Goal: Information Seeking & Learning: Learn about a topic

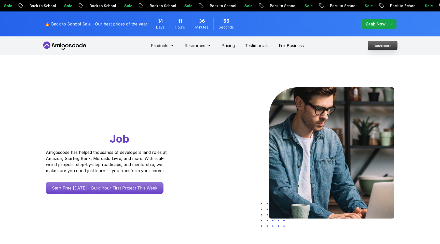
click at [375, 42] on p "Dashboard" at bounding box center [382, 45] width 29 height 9
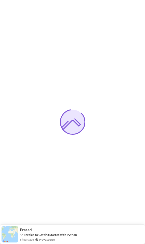
drag, startPoint x: 1, startPoint y: 29, endPoint x: -33, endPoint y: 35, distance: 35.2
click at [0, 0] on html "Prasad -> Enroled to Getting Started with Python 8 hours ago ProveSource 0s" at bounding box center [72, 0] width 145 height 0
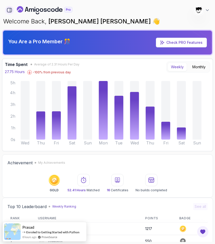
click at [8, 9] on icon "button" at bounding box center [10, 10] width 6 height 6
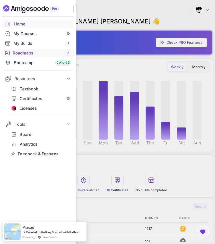
click at [16, 51] on div "Roadmaps 7" at bounding box center [42, 53] width 58 height 6
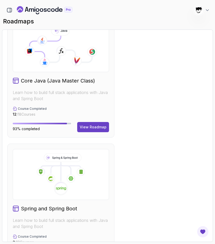
scroll to position [328, 0]
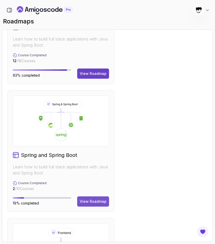
click at [88, 200] on div "View Roadmap" at bounding box center [93, 201] width 27 height 5
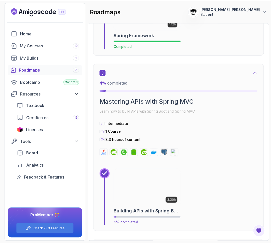
scroll to position [466, 0]
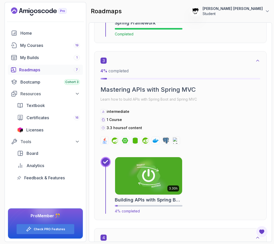
click at [131, 166] on img at bounding box center [148, 175] width 70 height 39
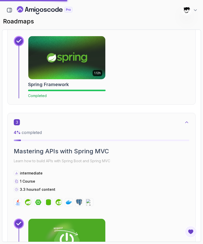
scroll to position [455, 0]
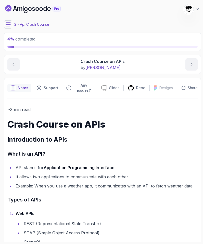
click at [8, 31] on main "My Courses Building APIs with Spring Boot 1319 Points [PERSON_NAME] [PERSON_NAM…" at bounding box center [102, 122] width 197 height 240
click at [7, 27] on icon at bounding box center [8, 24] width 5 height 5
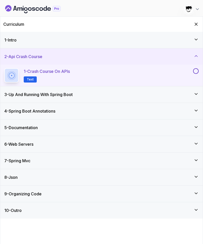
click at [23, 42] on div "1 - Intro" at bounding box center [101, 40] width 194 height 6
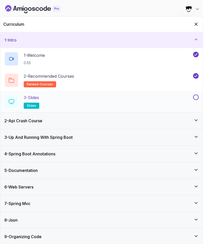
click at [80, 106] on div "3 - Slides slides" at bounding box center [98, 102] width 188 height 14
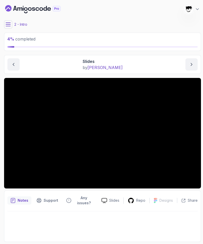
click at [8, 24] on icon at bounding box center [8, 24] width 5 height 5
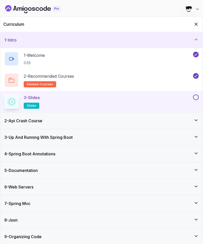
click at [196, 95] on button at bounding box center [196, 98] width 6 height 6
click at [170, 121] on div "2 - Api Crash Course" at bounding box center [101, 121] width 194 height 6
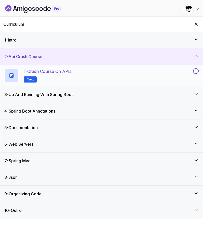
click at [84, 70] on div "1 - Crash Course on APIs Text" at bounding box center [98, 75] width 188 height 14
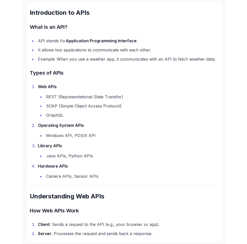
scroll to position [131, 0]
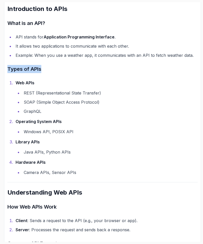
drag, startPoint x: 4, startPoint y: 62, endPoint x: 56, endPoint y: 64, distance: 52.8
click at [56, 64] on div "5 % completed 1 - Intro 2 - Api Crash Course 1 - Crash Course on APIs Text 3 - …" at bounding box center [101, 122] width 199 height 240
click at [25, 80] on strong "Web APIs" at bounding box center [25, 82] width 19 height 5
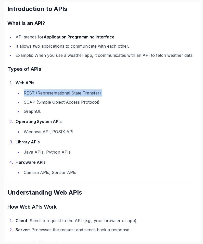
drag, startPoint x: 22, startPoint y: 87, endPoint x: 132, endPoint y: 87, distance: 109.6
click at [132, 89] on ul "REST (Representational State Transfer) SOAP (Simple Object Access Protocol) Gra…" at bounding box center [107, 101] width 182 height 25
click at [132, 89] on li "REST (Representational State Transfer)" at bounding box center [109, 92] width 175 height 7
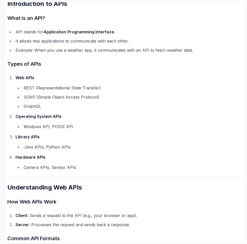
click at [14, 118] on li "Operating System APIs Windows API, POSIX API" at bounding box center [128, 121] width 228 height 17
click at [17, 129] on ul "Windows API, POSIX API" at bounding box center [129, 126] width 227 height 7
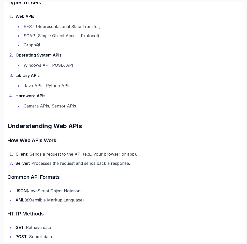
scroll to position [193, 0]
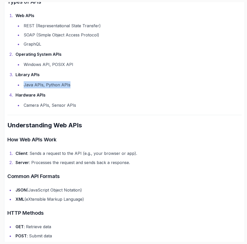
drag, startPoint x: 24, startPoint y: 83, endPoint x: 96, endPoint y: 82, distance: 72.6
click at [97, 82] on li "Java APIs, Python APIs" at bounding box center [132, 84] width 220 height 7
click at [96, 82] on li "Java APIs, Python APIs" at bounding box center [132, 84] width 220 height 7
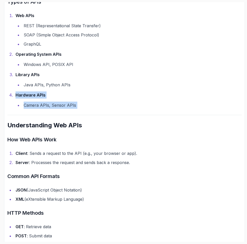
drag, startPoint x: 16, startPoint y: 92, endPoint x: 107, endPoint y: 115, distance: 93.6
click at [107, 115] on hr at bounding box center [124, 115] width 235 height 0
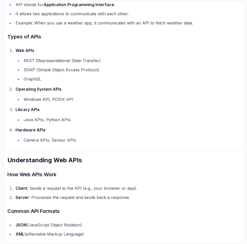
scroll to position [157, 0]
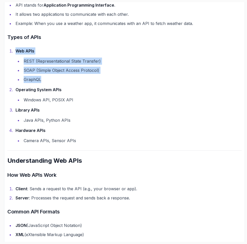
drag, startPoint x: 9, startPoint y: 50, endPoint x: 95, endPoint y: 77, distance: 90.3
click at [95, 77] on ol "Web APIs REST (Representational State Transfer) SOAP (Simple Object Access Prot…" at bounding box center [124, 95] width 235 height 97
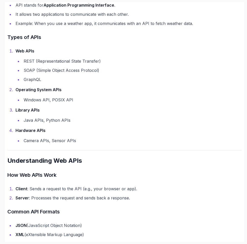
click at [14, 88] on li "Operating System APIs Windows API, POSIX API" at bounding box center [128, 94] width 228 height 17
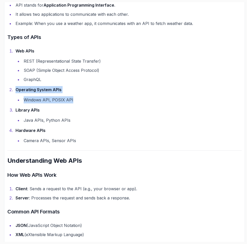
drag, startPoint x: 9, startPoint y: 88, endPoint x: 87, endPoint y: 99, distance: 79.2
click at [88, 99] on li "Operating System APIs Windows API, POSIX API" at bounding box center [128, 94] width 228 height 17
click at [87, 99] on li "Windows API, POSIX API" at bounding box center [132, 99] width 220 height 7
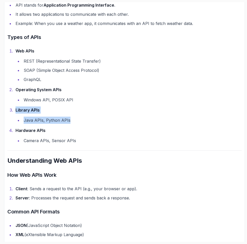
drag, startPoint x: 7, startPoint y: 109, endPoint x: 107, endPoint y: 118, distance: 101.1
click at [107, 118] on li "Java APIs, Python APIs" at bounding box center [132, 120] width 220 height 7
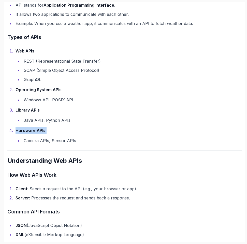
drag, startPoint x: 15, startPoint y: 128, endPoint x: 119, endPoint y: 136, distance: 104.5
click at [119, 136] on li "Hardware APIs Camera APIs, Sensor APIs" at bounding box center [128, 135] width 228 height 17
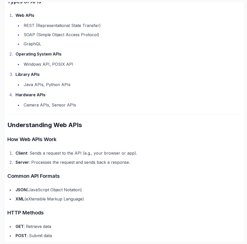
scroll to position [196, 0]
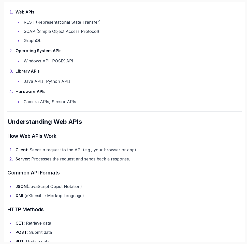
click at [45, 125] on h2 "Understanding Web APIs" at bounding box center [124, 122] width 235 height 8
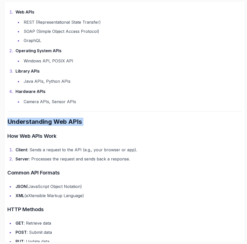
click at [45, 125] on h2 "Understanding Web APIs" at bounding box center [124, 122] width 235 height 8
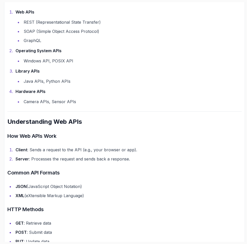
click at [42, 133] on h3 "How Web APIs Work" at bounding box center [124, 136] width 235 height 8
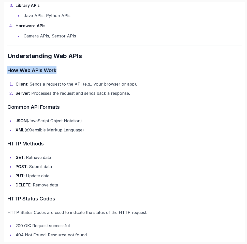
scroll to position [272, 0]
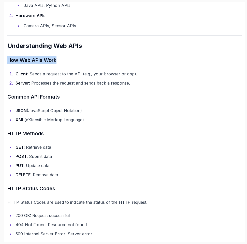
drag, startPoint x: 20, startPoint y: 69, endPoint x: 17, endPoint y: 69, distance: 3.1
click at [14, 70] on li "Client : Sends a request to the API (e.g., your browser or app)." at bounding box center [128, 73] width 228 height 7
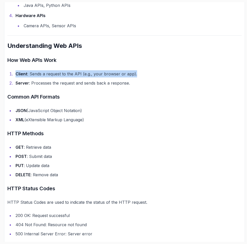
click at [14, 70] on li "Client : Sends a request to the API (e.g., your browser or app)." at bounding box center [128, 73] width 228 height 7
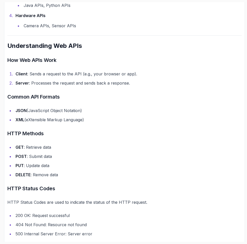
click at [14, 70] on li "Client : Sends a request to the API (e.g., your browser or app)." at bounding box center [128, 73] width 228 height 7
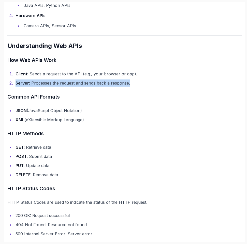
drag, startPoint x: 8, startPoint y: 82, endPoint x: 192, endPoint y: 82, distance: 183.5
click at [192, 82] on ol "Client : Sends a request to the API (e.g., your browser or app). Server : Proce…" at bounding box center [124, 78] width 235 height 16
click at [192, 82] on li "Server : Processes the request and sends back a response." at bounding box center [128, 83] width 228 height 7
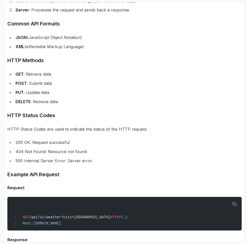
scroll to position [356, 0]
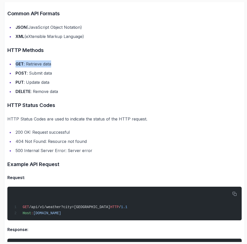
drag, startPoint x: 15, startPoint y: 62, endPoint x: 100, endPoint y: 62, distance: 85.1
click at [100, 62] on li "GET : Retrieve data" at bounding box center [128, 63] width 228 height 7
click at [8, 77] on ul "GET : Retrieve data POST : Submit data PUT : Update data DELETE : Remove data" at bounding box center [124, 77] width 235 height 35
drag, startPoint x: 6, startPoint y: 73, endPoint x: 88, endPoint y: 72, distance: 82.6
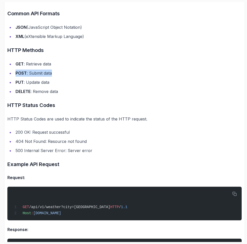
click at [88, 72] on li "POST : Submit data" at bounding box center [128, 73] width 228 height 7
drag, startPoint x: 48, startPoint y: 80, endPoint x: 71, endPoint y: 80, distance: 23.7
click at [71, 80] on li "PUT : Update data" at bounding box center [128, 82] width 228 height 7
drag, startPoint x: 16, startPoint y: 91, endPoint x: 58, endPoint y: 91, distance: 42.0
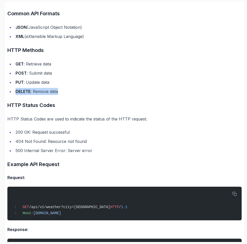
click at [58, 91] on li "DELETE : Remove data" at bounding box center [128, 91] width 228 height 7
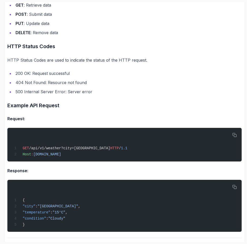
scroll to position [415, 0]
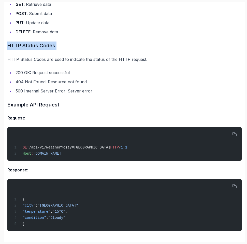
drag, startPoint x: 6, startPoint y: 42, endPoint x: 101, endPoint y: 50, distance: 95.6
drag, startPoint x: 10, startPoint y: 67, endPoint x: 149, endPoint y: 69, distance: 139.7
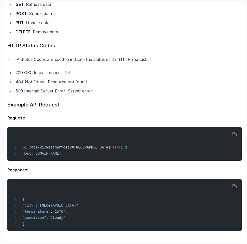
scroll to position [460, 0]
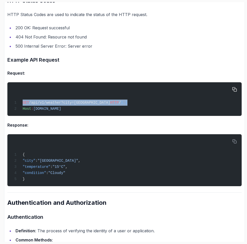
drag, startPoint x: 15, startPoint y: 101, endPoint x: 135, endPoint y: 101, distance: 119.5
click at [135, 101] on div "GET /api/v1/weather?city=[GEOGRAPHIC_DATA] HTTP / 1.1 Host : [DOMAIN_NAME]" at bounding box center [124, 99] width 227 height 28
drag, startPoint x: 18, startPoint y: 101, endPoint x: 67, endPoint y: 101, distance: 48.2
click at [67, 101] on span "GET /api/v1/weather?city=[GEOGRAPHIC_DATA] HTTP / 1.1" at bounding box center [69, 103] width 115 height 4
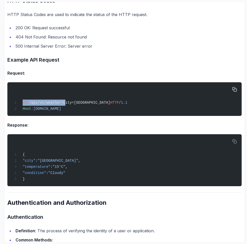
click at [65, 103] on span "/api/v1/weather?city=[GEOGRAPHIC_DATA]" at bounding box center [69, 103] width 81 height 4
drag, startPoint x: 64, startPoint y: 103, endPoint x: 89, endPoint y: 103, distance: 25.0
click at [89, 103] on span "/api/v1/weather?city=[GEOGRAPHIC_DATA]" at bounding box center [69, 103] width 81 height 4
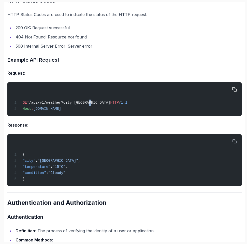
click at [89, 103] on span "/api/v1/weather?city=[GEOGRAPHIC_DATA]" at bounding box center [69, 103] width 81 height 4
drag, startPoint x: 20, startPoint y: 109, endPoint x: 87, endPoint y: 109, distance: 67.5
click at [88, 108] on div "GET /api/v1/weather?city=[GEOGRAPHIC_DATA] HTTP / 1.1 Host : [DOMAIN_NAME]" at bounding box center [124, 99] width 227 height 28
click at [87, 109] on div "GET /api/v1/weather?city=[GEOGRAPHIC_DATA] HTTP / 1.1 Host : [DOMAIN_NAME]" at bounding box center [124, 99] width 227 height 28
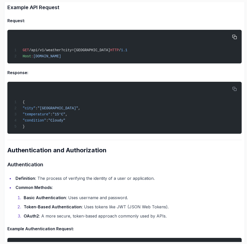
scroll to position [513, 0]
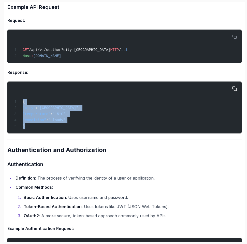
drag, startPoint x: 13, startPoint y: 102, endPoint x: 56, endPoint y: 127, distance: 49.3
click at [56, 127] on div "{ "city" : "[GEOGRAPHIC_DATA]" , "temperature" : "15°C" , "condition" : "Cloudy…" at bounding box center [124, 108] width 227 height 46
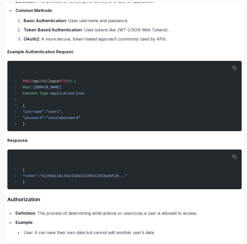
scroll to position [698, 0]
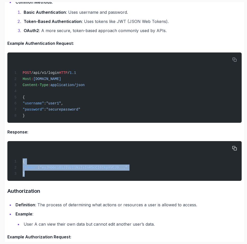
drag, startPoint x: 17, startPoint y: 163, endPoint x: 55, endPoint y: 176, distance: 40.3
click at [56, 176] on div "{ "token" : "eyJhbGciOiJIUzI1NiIsInR5cCI6IkpXVCJ9..." }" at bounding box center [124, 161] width 227 height 34
click at [55, 176] on div "{ "token" : "eyJhbGciOiJIUzI1NiIsInR5cCI6IkpXVCJ9..." }" at bounding box center [124, 161] width 227 height 34
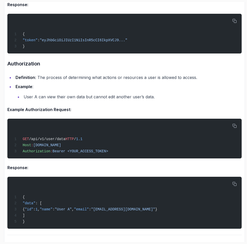
scroll to position [827, 0]
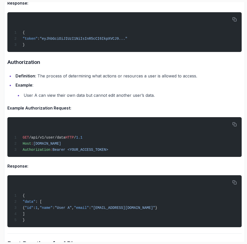
click at [33, 92] on li "Example : User A can view their own data but cannot edit another user’s data." at bounding box center [128, 90] width 228 height 17
click at [42, 98] on li "User A can view their own data but cannot edit another user’s data." at bounding box center [132, 95] width 220 height 7
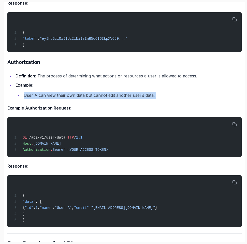
click at [42, 98] on li "User A can view their own data but cannot edit another user’s data." at bounding box center [132, 95] width 220 height 7
click at [38, 99] on li "User A can view their own data but cannot edit another user’s data." at bounding box center [132, 95] width 220 height 7
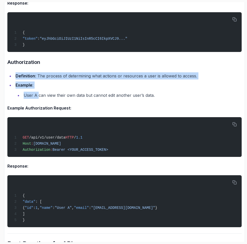
drag, startPoint x: 38, startPoint y: 101, endPoint x: 154, endPoint y: 64, distance: 121.6
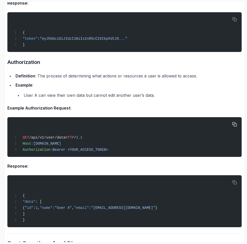
click at [226, 124] on pre "GET /api/v1/user/data HTTP / 1.1 Host : [DOMAIN_NAME] Authorization : Bearer <Y…" at bounding box center [124, 137] width 235 height 40
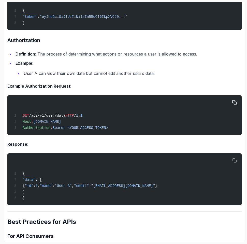
scroll to position [849, 0]
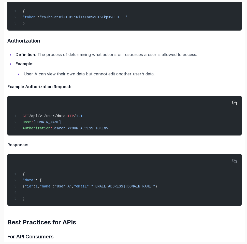
drag, startPoint x: 22, startPoint y: 133, endPoint x: 134, endPoint y: 136, distance: 111.9
click at [134, 133] on div "GET /api/v1/user/data HTTP / 1.1 Host : [DOMAIN_NAME] Authorization : Bearer <Y…" at bounding box center [124, 116] width 227 height 34
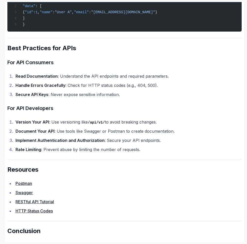
scroll to position [1023, 0]
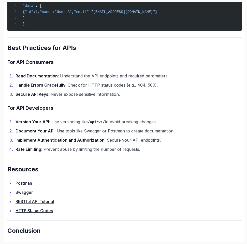
click at [74, 88] on li "Handle Errors Gracefully : Check for HTTP status codes (e.g., 404, 500)." at bounding box center [128, 85] width 228 height 7
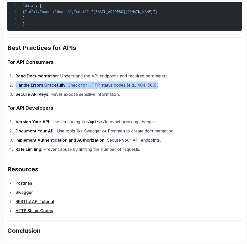
click at [74, 88] on li "Handle Errors Gracefully : Check for HTTP status codes (e.g., 404, 500)." at bounding box center [128, 85] width 228 height 7
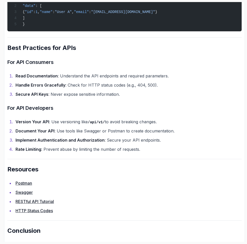
click at [59, 98] on li "Secure API Keys : Never expose sensitive information." at bounding box center [128, 94] width 228 height 7
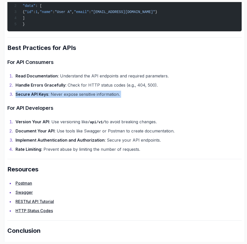
click at [59, 98] on li "Secure API Keys : Never expose sensitive information." at bounding box center [128, 94] width 228 height 7
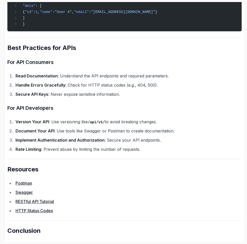
click at [59, 98] on li "Secure API Keys : Never expose sensitive information." at bounding box center [128, 94] width 228 height 7
drag, startPoint x: 3, startPoint y: 128, endPoint x: 176, endPoint y: 129, distance: 173.3
click at [176, 129] on div "5 % completed 1 - Intro 2 - Api Crash Course 1 - Crash Course on APIs Text 3 - …" at bounding box center [123, 122] width 243 height 240
click at [176, 126] on li "Version Your API : Use versioning like /api/v1/ to avoid breaking changes." at bounding box center [128, 121] width 228 height 7
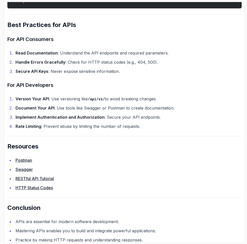
scroll to position [1067, 0]
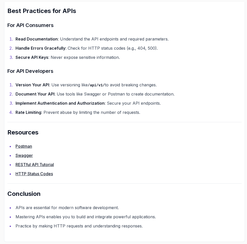
click at [32, 174] on link "HTTP Status Codes" at bounding box center [34, 173] width 37 height 5
click at [30, 163] on link "RESTful API Tutorial" at bounding box center [35, 164] width 38 height 5
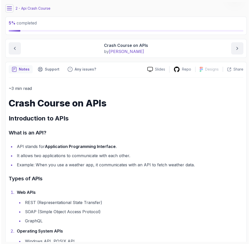
scroll to position [0, 0]
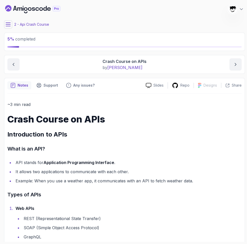
click at [9, 21] on button at bounding box center [8, 24] width 8 height 8
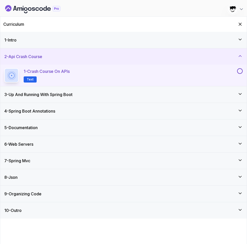
click at [241, 71] on button at bounding box center [241, 71] width 6 height 6
click at [221, 91] on div "3 - Up And Running With Spring Boot" at bounding box center [123, 94] width 247 height 16
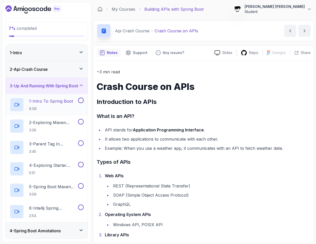
click at [63, 103] on p "1 - Intro To Spring Boot" at bounding box center [51, 101] width 44 height 6
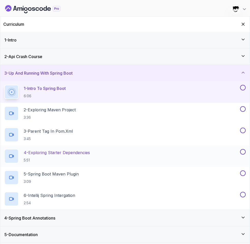
scroll to position [65, 0]
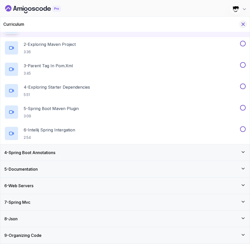
click at [245, 24] on icon "Hide Curriculum for mobile" at bounding box center [243, 24] width 6 height 6
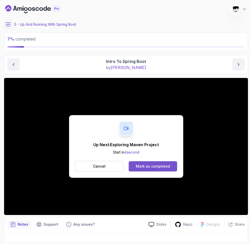
click at [147, 165] on div "Mark as completed" at bounding box center [153, 166] width 34 height 5
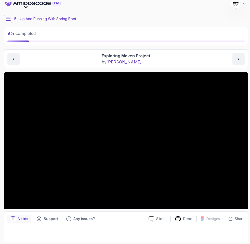
scroll to position [8, 0]
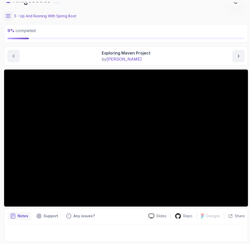
click at [9, 15] on icon at bounding box center [8, 16] width 5 height 5
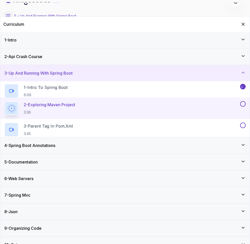
click at [9, 15] on icon at bounding box center [8, 16] width 5 height 5
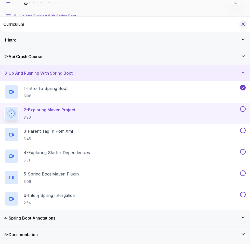
click at [244, 25] on icon "Hide Curriculum for mobile" at bounding box center [243, 24] width 3 height 3
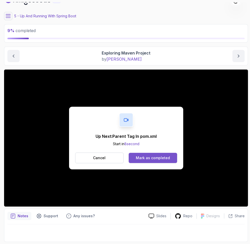
click at [153, 162] on button "Mark as completed" at bounding box center [153, 158] width 48 height 10
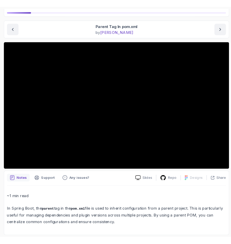
scroll to position [32, 0]
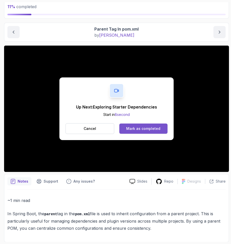
click at [140, 133] on button "Mark as completed" at bounding box center [143, 129] width 48 height 10
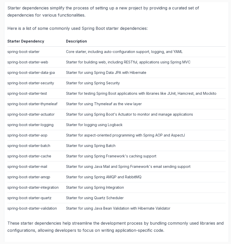
scroll to position [241, 0]
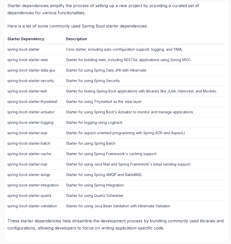
click at [37, 223] on p "These starter dependencies help streamline the development process by bundling …" at bounding box center [116, 224] width 218 height 14
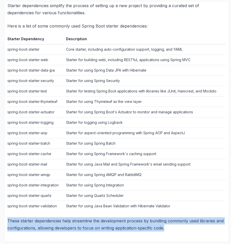
click at [37, 223] on p "These starter dependencies help streamline the development process by bundling …" at bounding box center [116, 224] width 218 height 14
click at [41, 220] on p "These starter dependencies help streamline the development process by bundling …" at bounding box center [116, 224] width 218 height 14
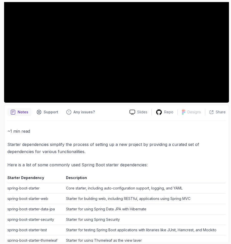
scroll to position [0, 0]
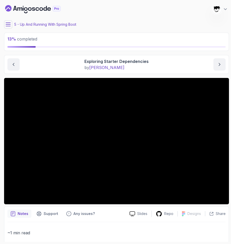
click at [11, 22] on button at bounding box center [8, 24] width 8 height 8
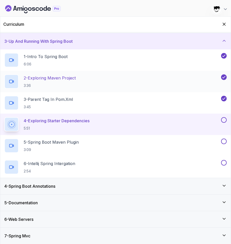
scroll to position [33, 0]
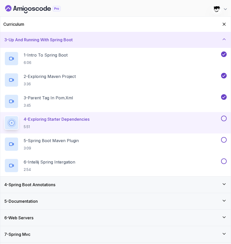
click at [43, 182] on h3 "4 - Spring Boot Annotations" at bounding box center [29, 185] width 51 height 6
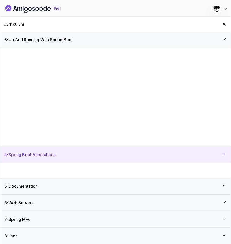
scroll to position [0, 0]
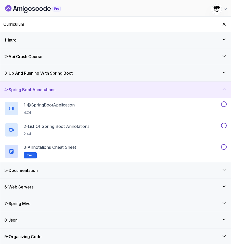
click at [61, 173] on div "5 - Documentation" at bounding box center [115, 170] width 222 height 6
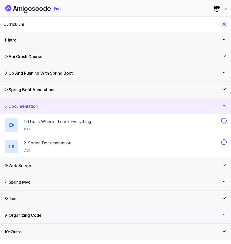
click at [223, 25] on icon "Hide Curriculum for mobile" at bounding box center [224, 24] width 3 height 3
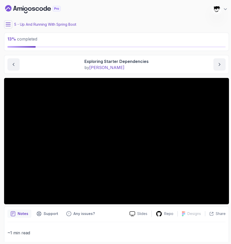
click at [7, 20] on main "My Courses Building APIs with Spring Boot 1319 Points [PERSON_NAME] [PERSON_NAM…" at bounding box center [116, 122] width 225 height 240
click at [7, 26] on icon at bounding box center [8, 24] width 5 height 3
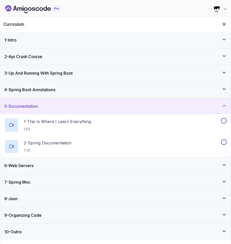
click at [32, 88] on h3 "4 - Spring Boot Annotations" at bounding box center [29, 90] width 51 height 6
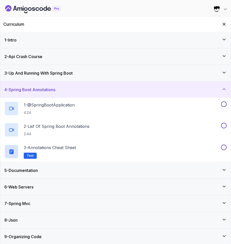
click at [32, 70] on h3 "3 - Up And Running With Spring Boot" at bounding box center [38, 73] width 68 height 6
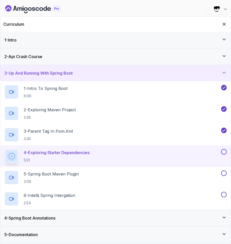
click at [220, 26] on div "Curriculum" at bounding box center [115, 24] width 230 height 15
click at [224, 24] on icon "Hide Curriculum for mobile" at bounding box center [224, 24] width 3 height 3
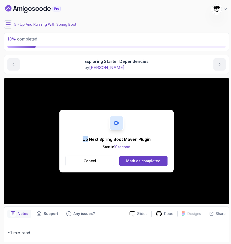
click at [165, 129] on div "Up Next: Spring Boot Maven Plugin Start in 10 second Cancel Mark as completed" at bounding box center [116, 141] width 114 height 63
click at [144, 159] on div "Mark as completed" at bounding box center [143, 161] width 34 height 5
